Goal: Information Seeking & Learning: Find specific fact

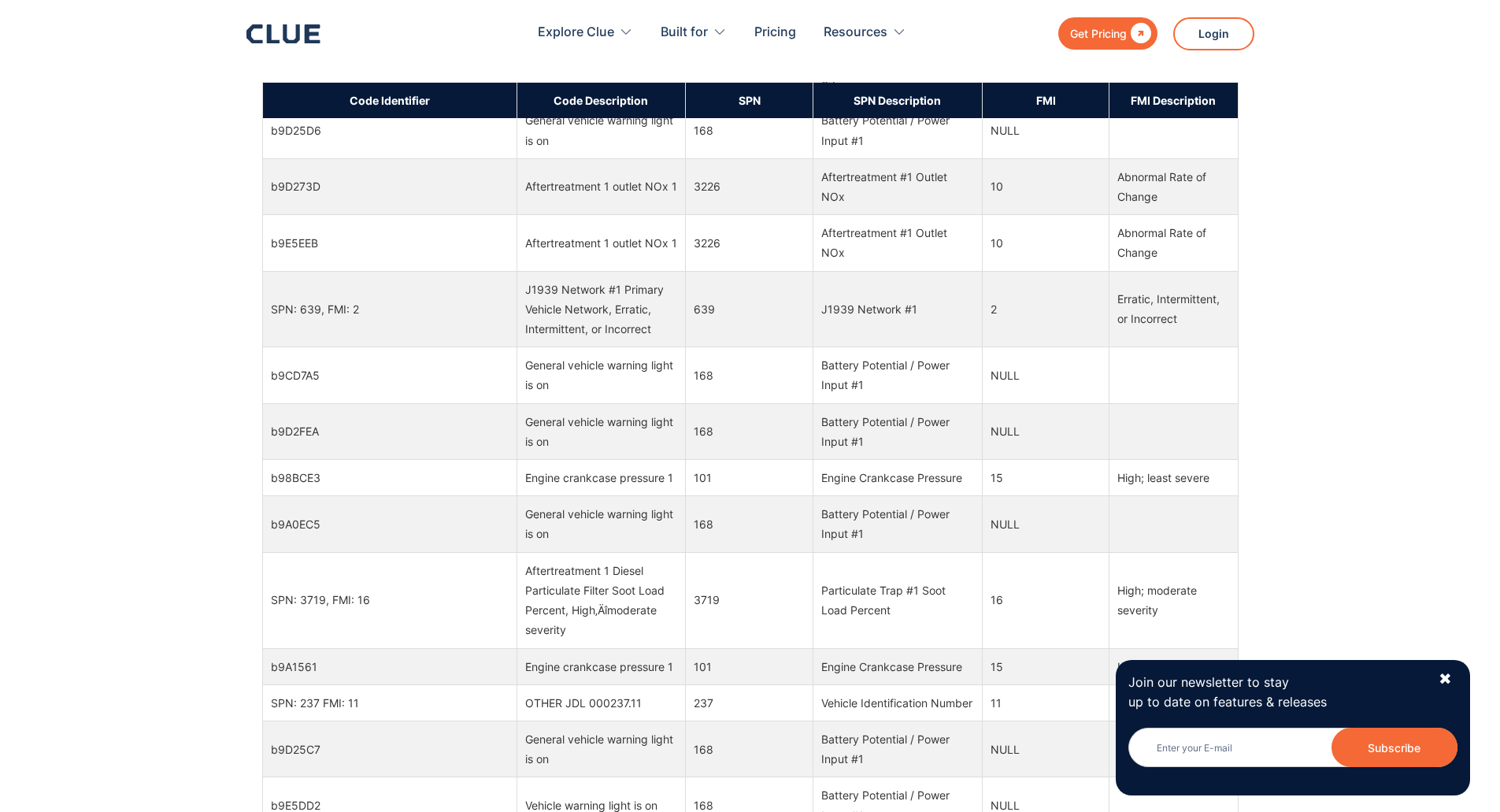
scroll to position [1679, 0]
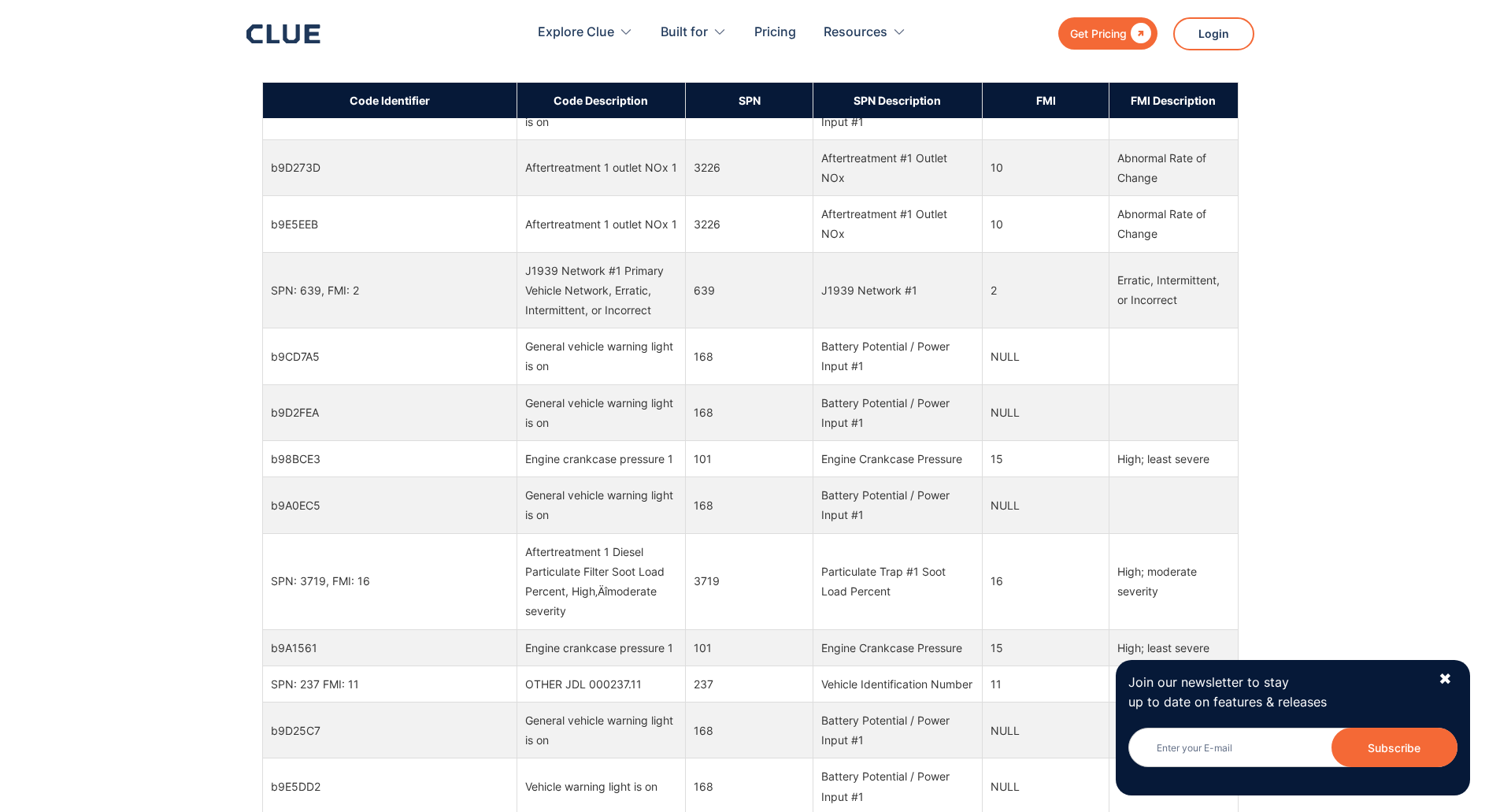
click at [588, 336] on div "General vehicle warning light is on" at bounding box center [601, 355] width 153 height 39
click at [600, 262] on div "J1939 Network #1 Primary Vehicle Network, Erratic, Intermittent, or Incorrect" at bounding box center [601, 290] width 153 height 60
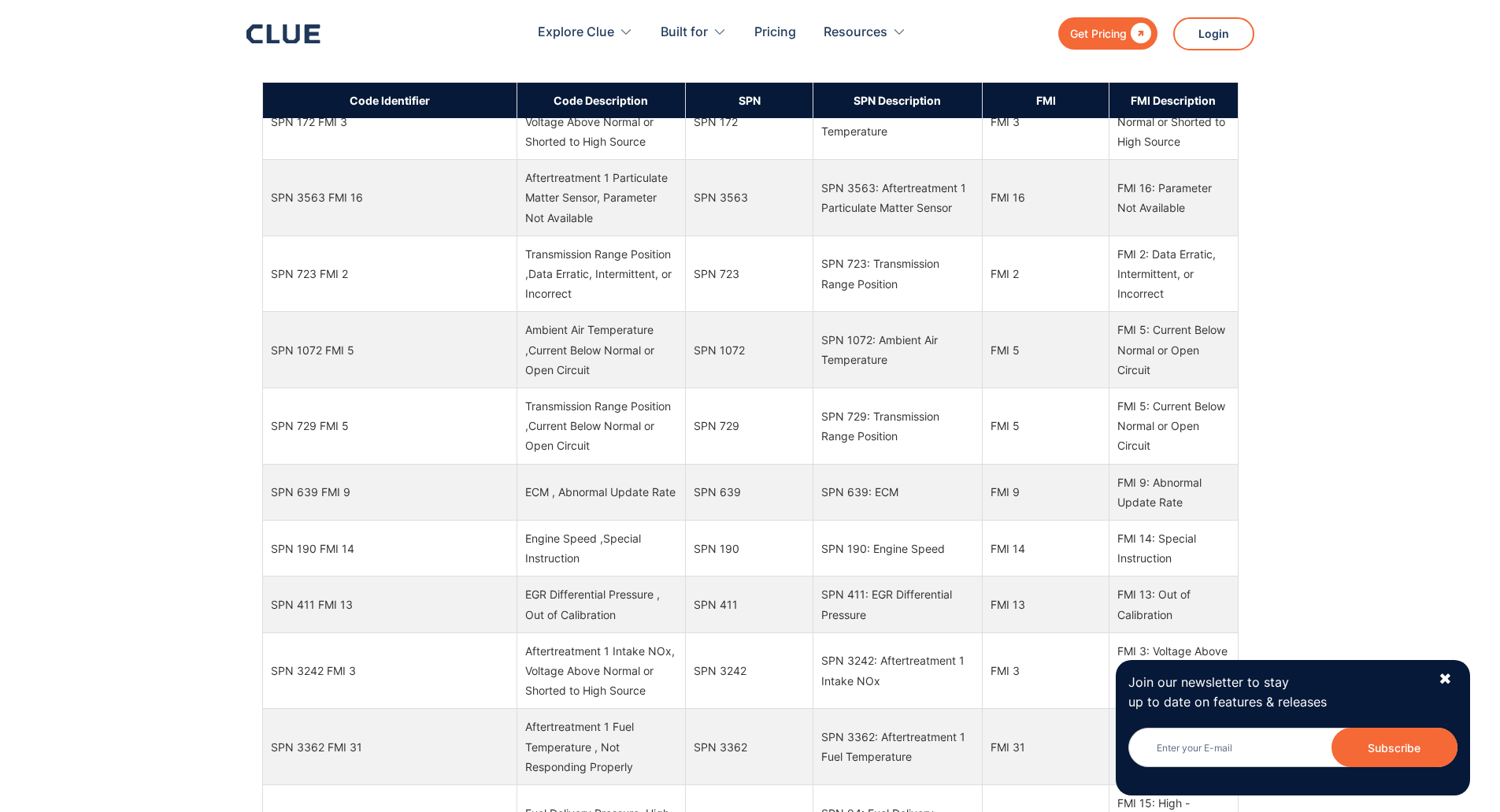
scroll to position [4832, 0]
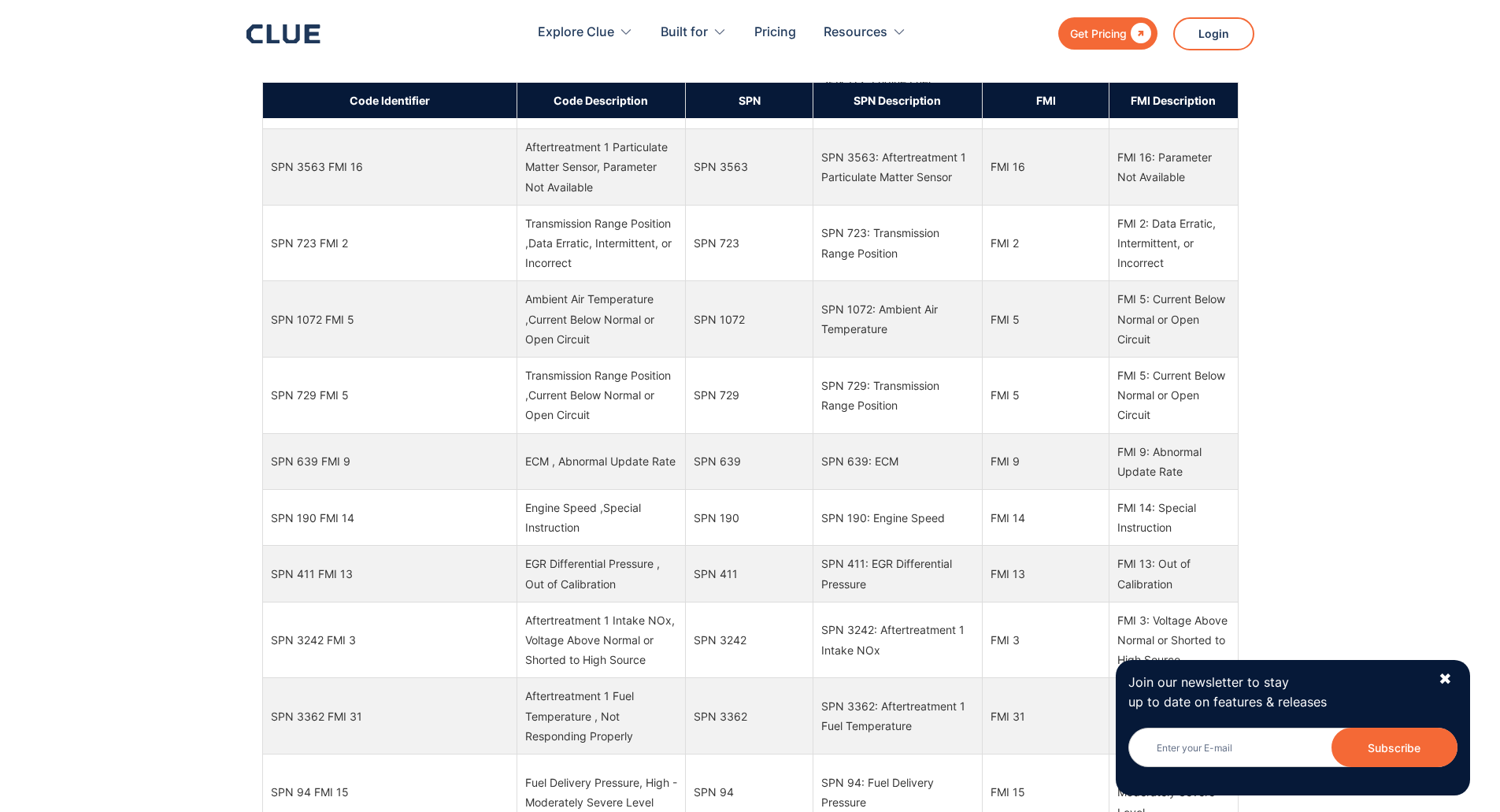
click at [1173, 475] on td "FMI 9: Abnormal Update Rate" at bounding box center [1174, 461] width 128 height 56
copy tbody "FMI 9: Abnormal Update Rate"
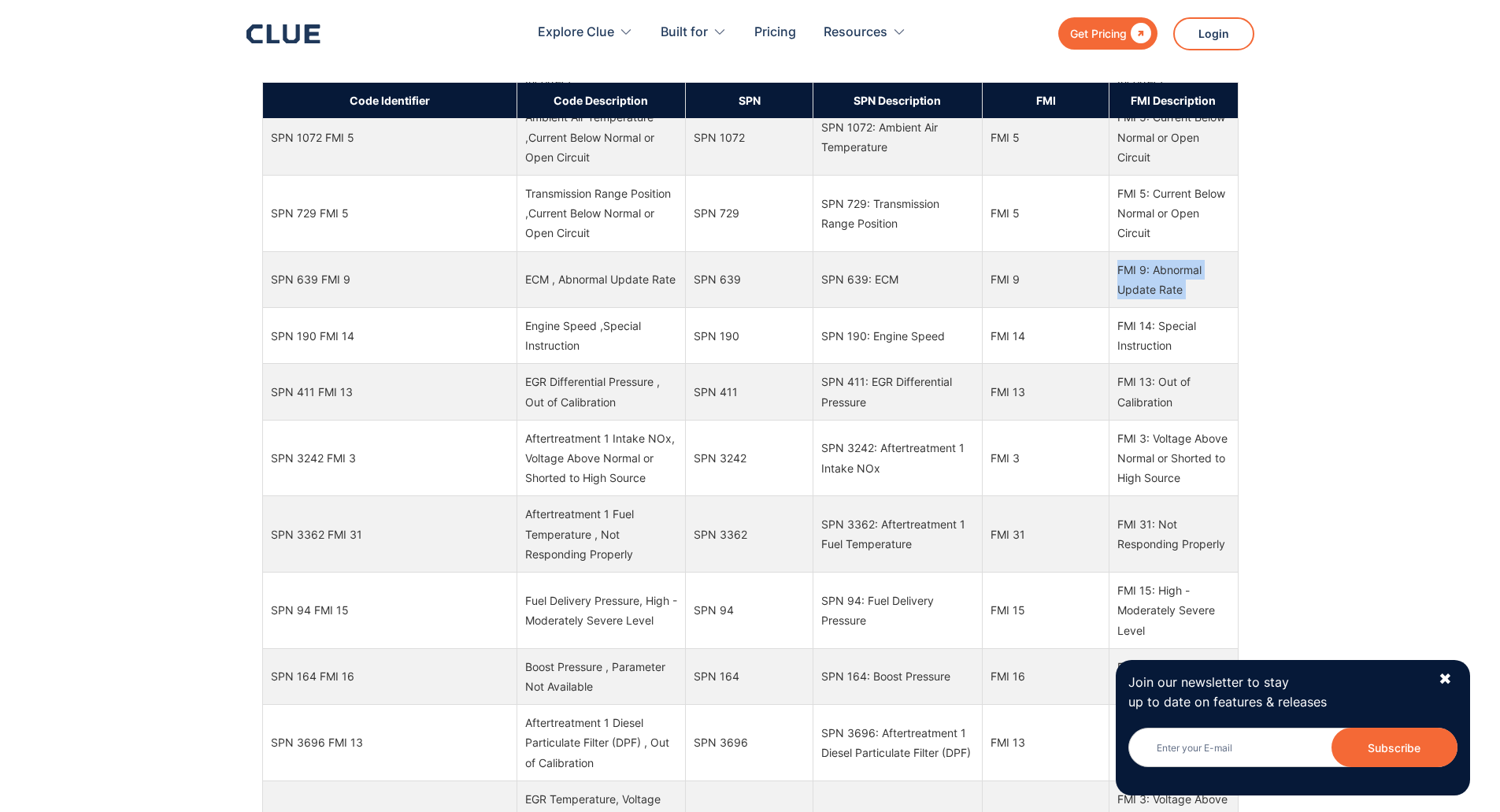
scroll to position [5042, 0]
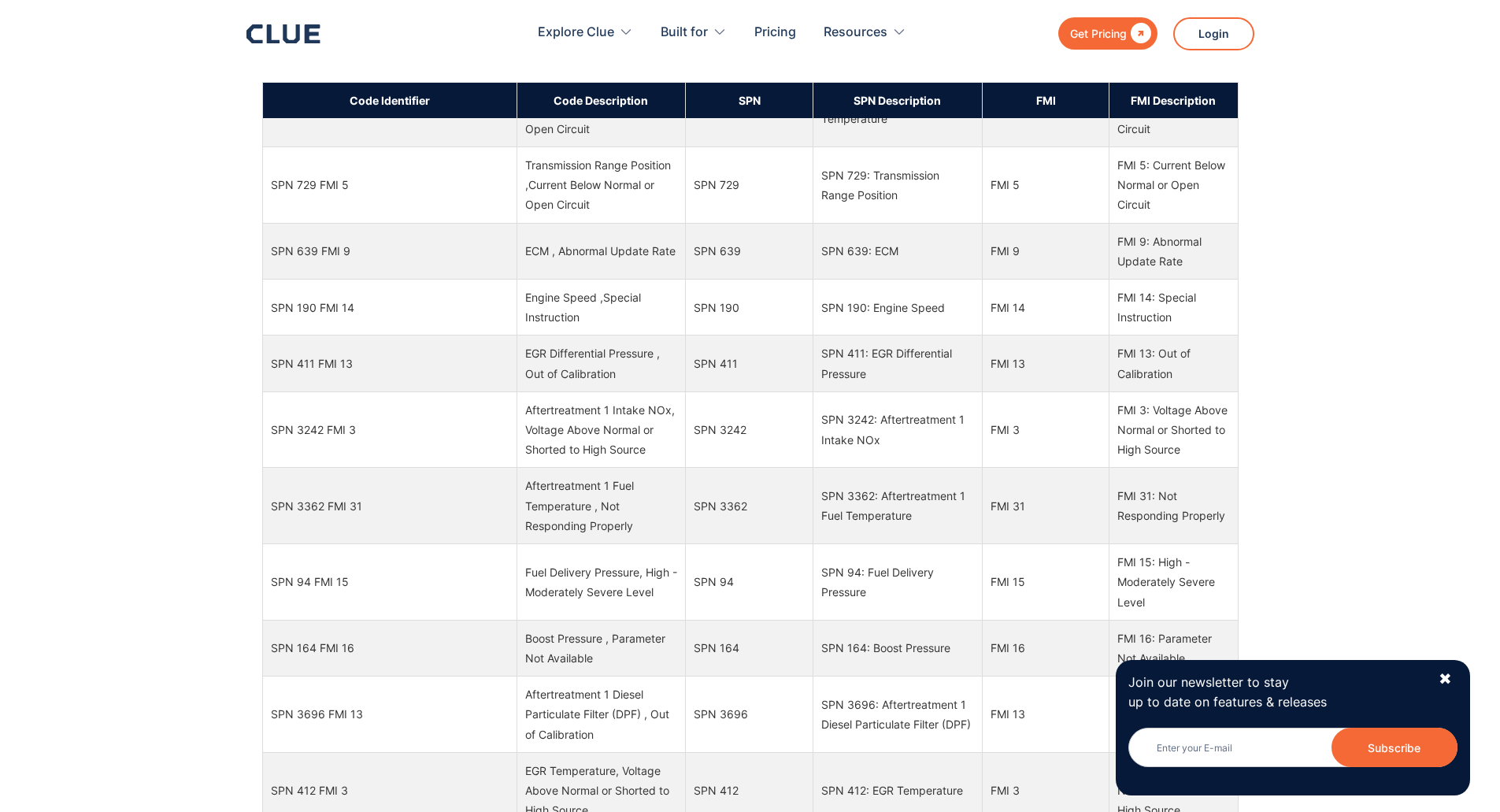
click at [887, 265] on td "SPN 639: ECM" at bounding box center [897, 251] width 169 height 56
click at [867, 273] on td "SPN 639: ECM" at bounding box center [897, 251] width 169 height 56
click at [827, 269] on td "SPN 639: ECM" at bounding box center [897, 251] width 169 height 56
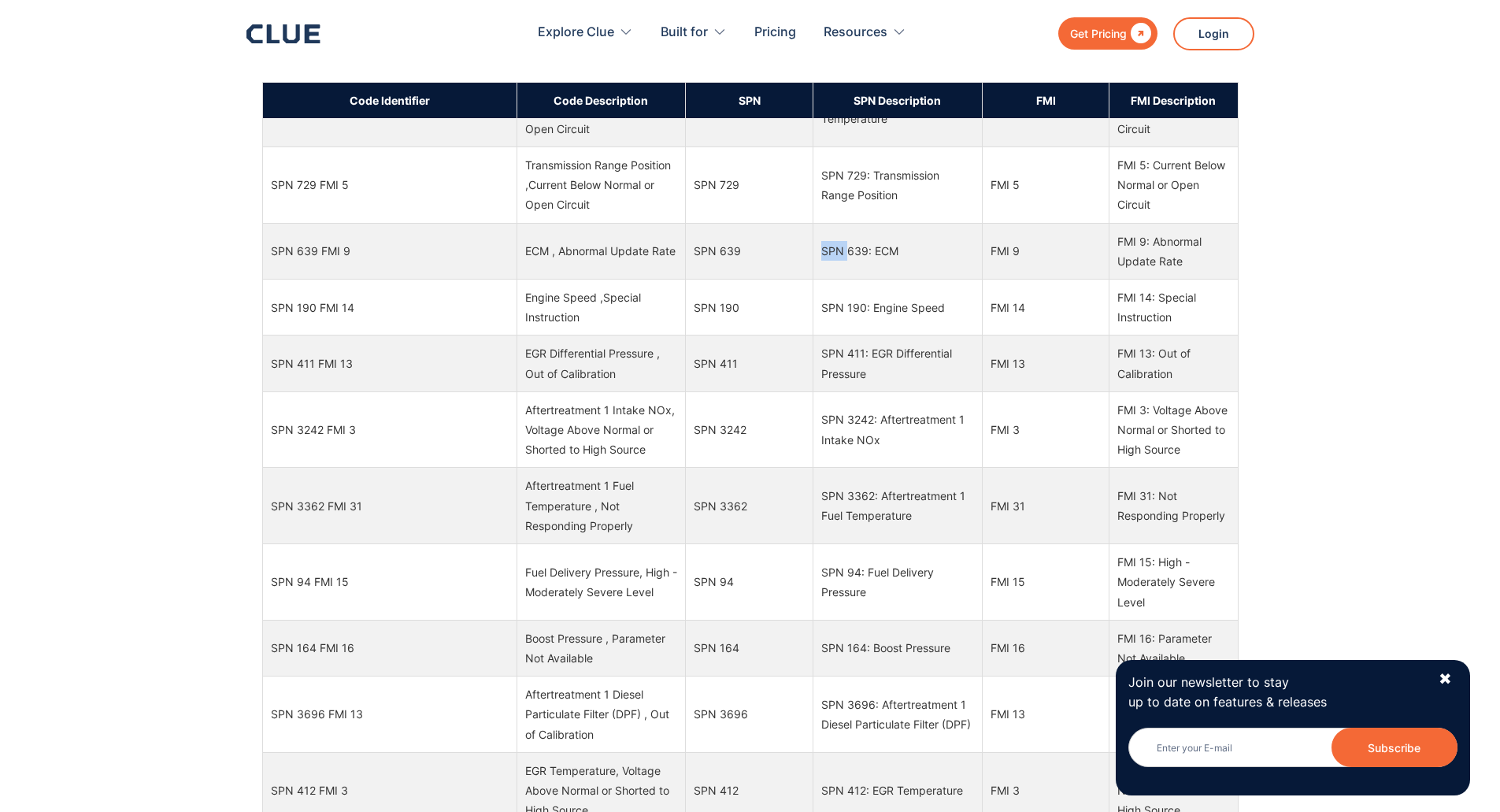
click at [827, 269] on td "SPN 639: ECM" at bounding box center [897, 251] width 169 height 56
click at [698, 269] on td "SPN 639" at bounding box center [750, 251] width 127 height 56
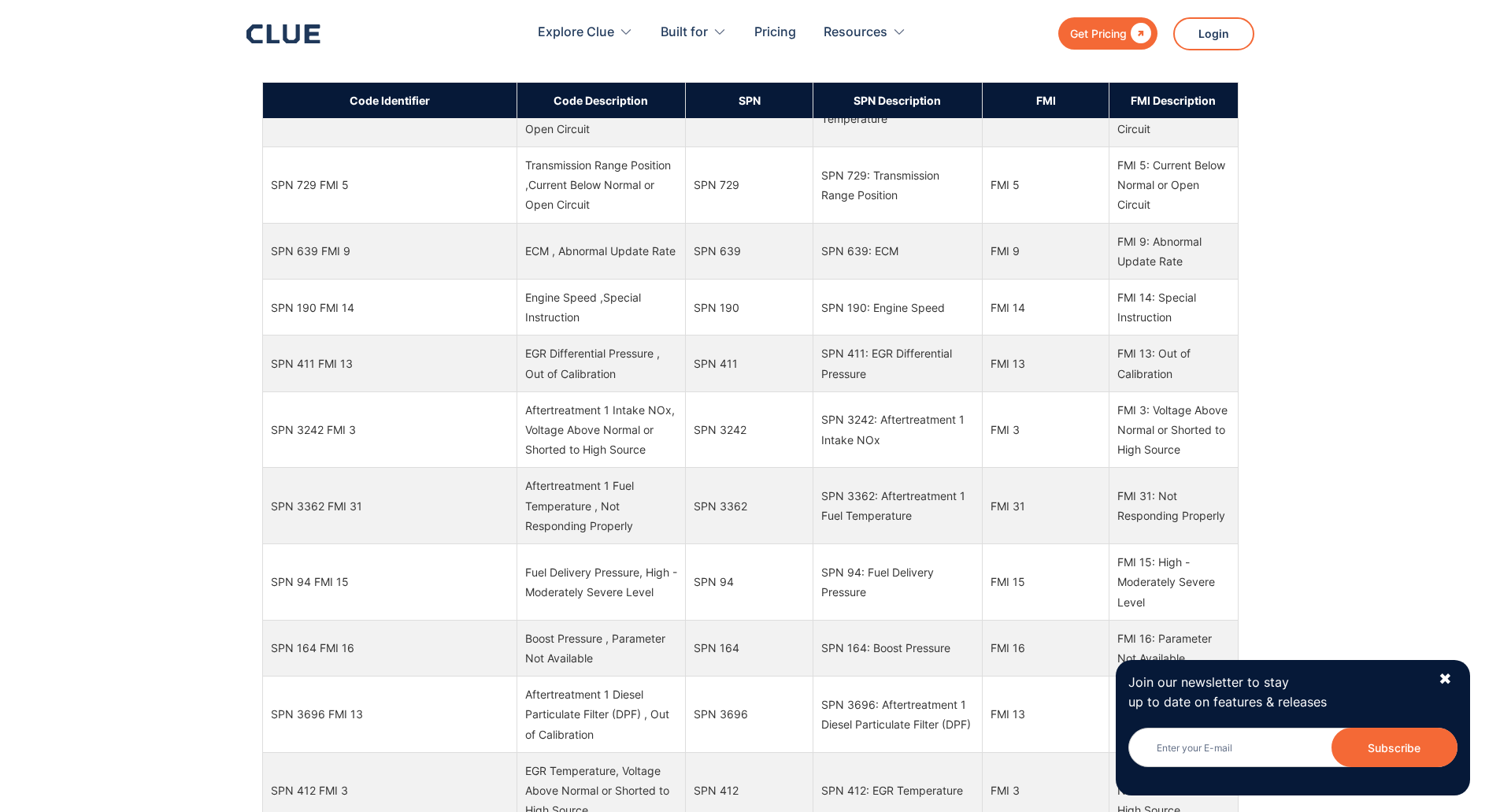
click at [525, 271] on td "ECM , Abnormal Update Rate" at bounding box center [600, 251] width 169 height 56
